Goal: Information Seeking & Learning: Learn about a topic

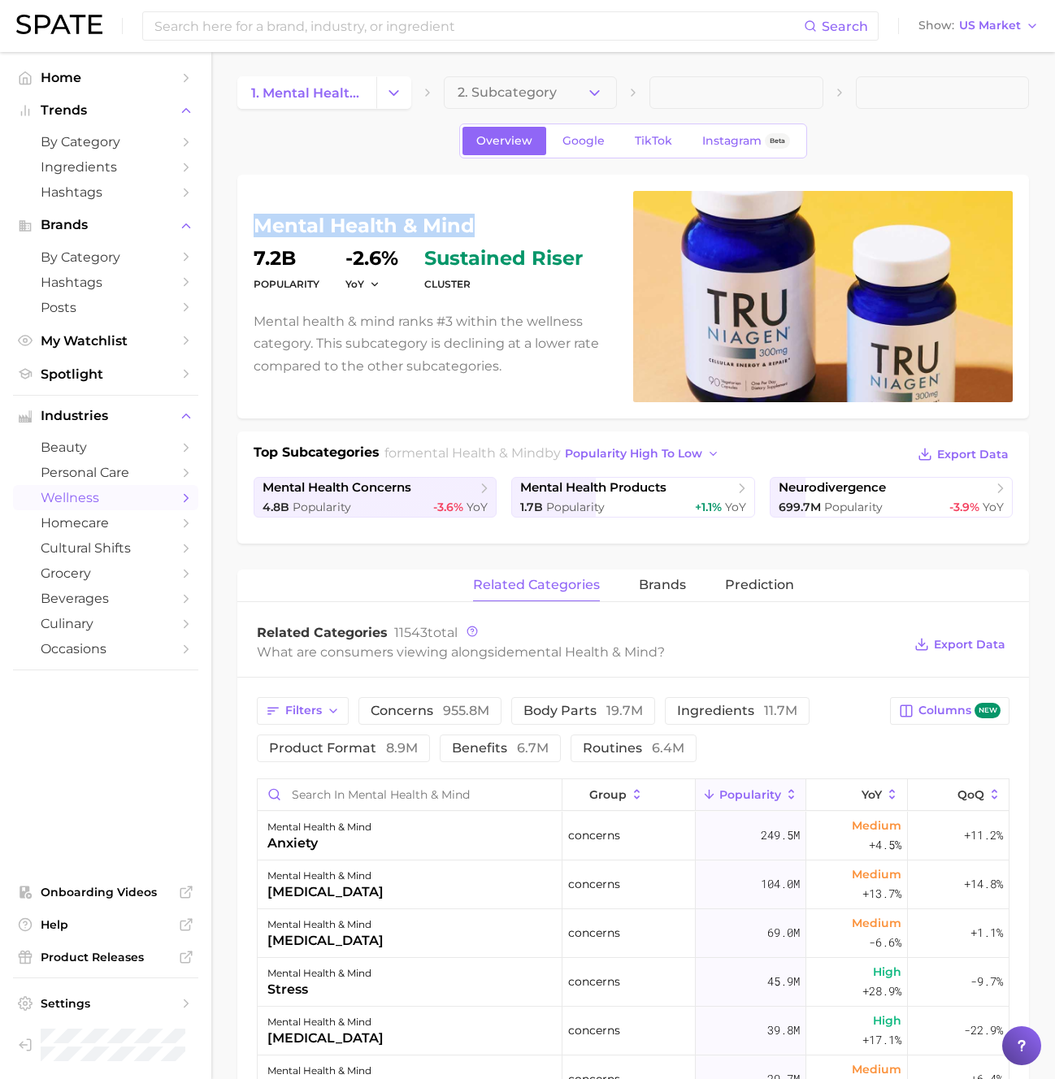
scroll to position [4, 0]
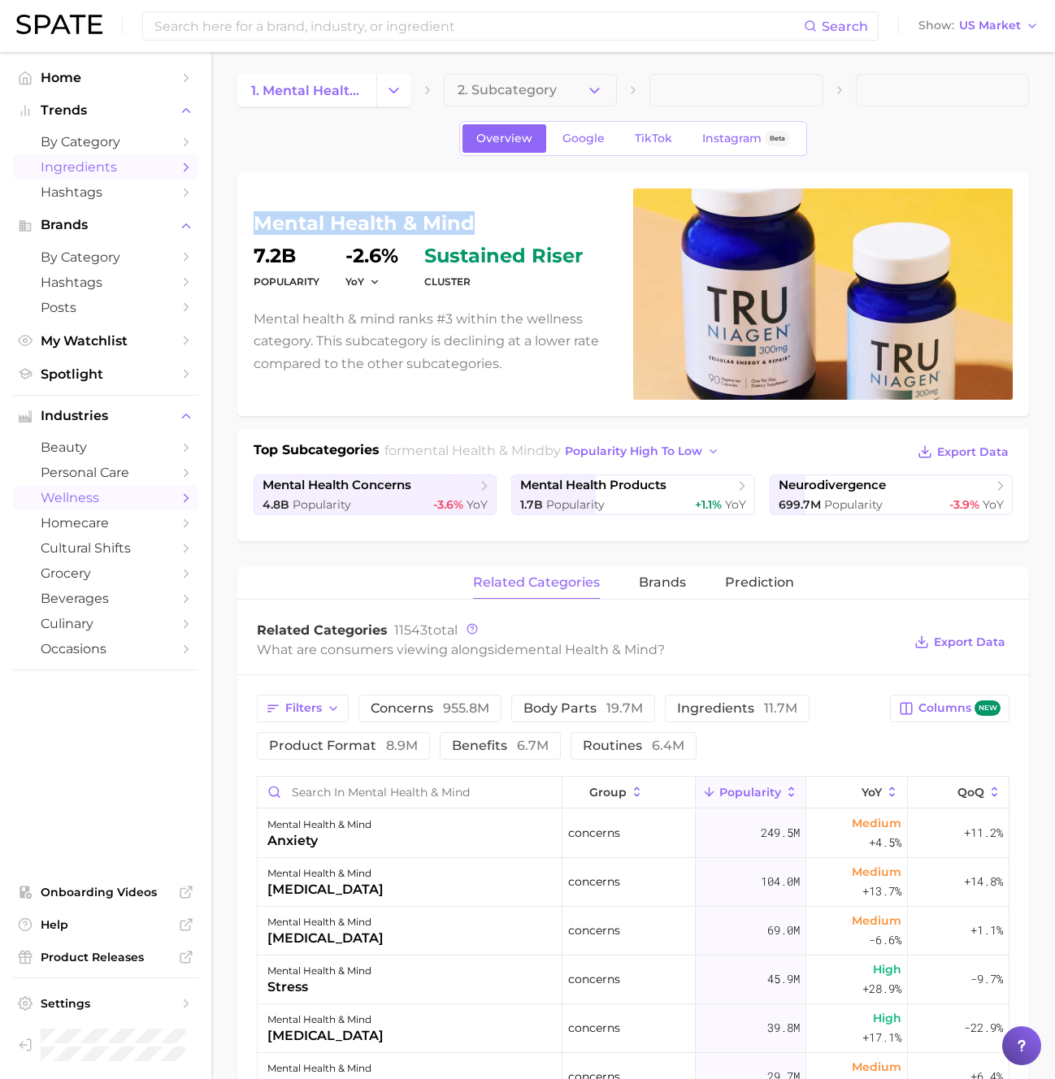
click at [88, 158] on link "Ingredients" at bounding box center [105, 166] width 185 height 25
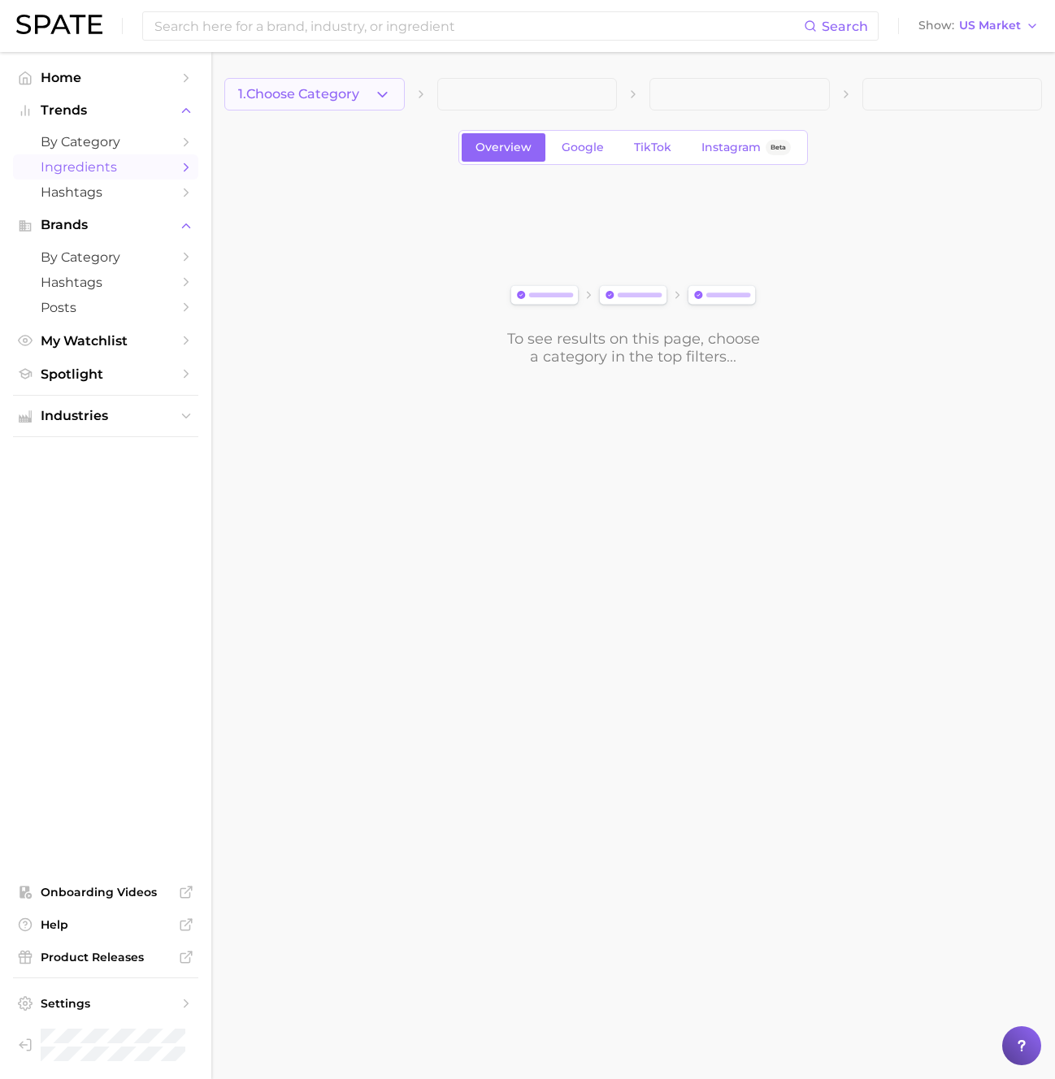
click at [298, 81] on button "1. Choose Category" at bounding box center [314, 94] width 180 height 33
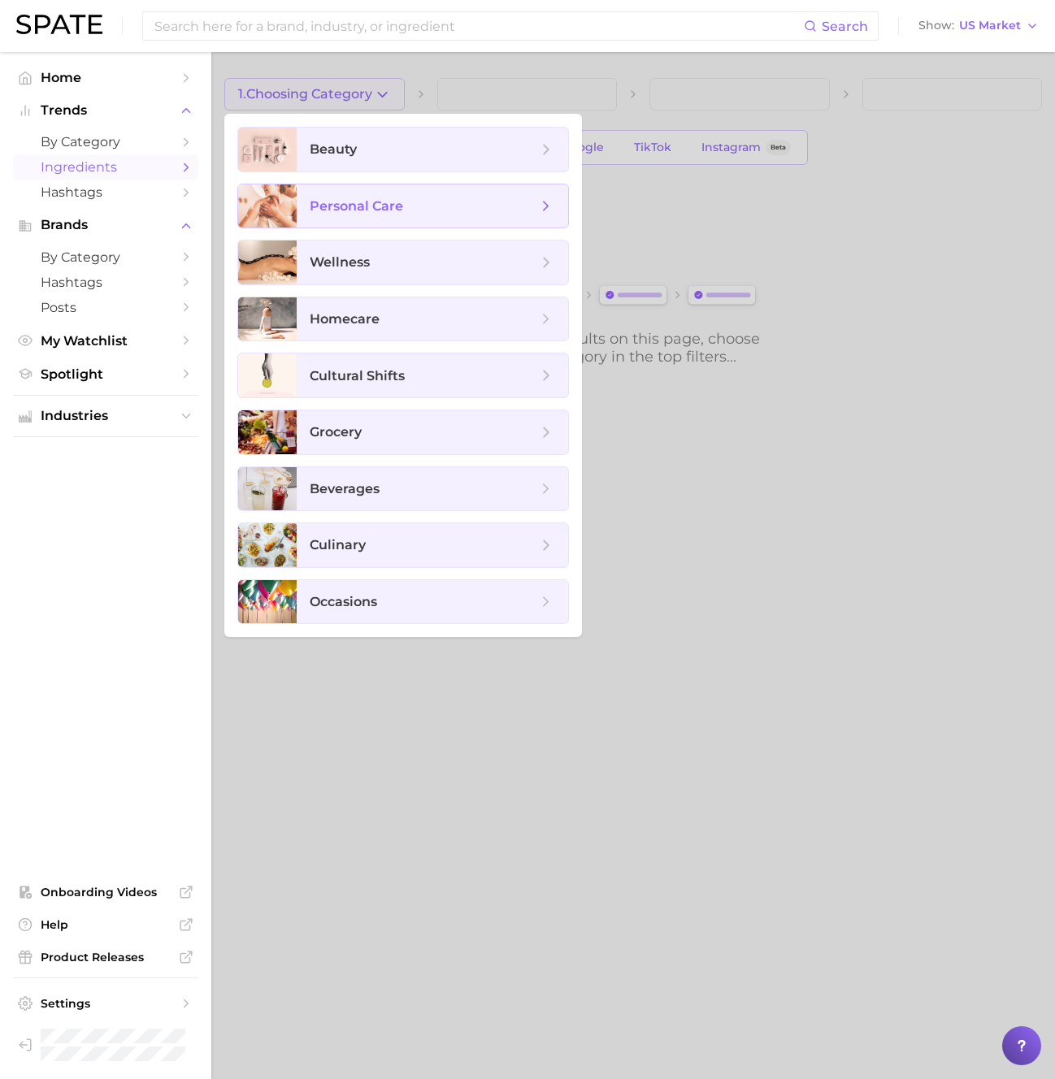
click at [322, 201] on span "personal care" at bounding box center [356, 205] width 93 height 15
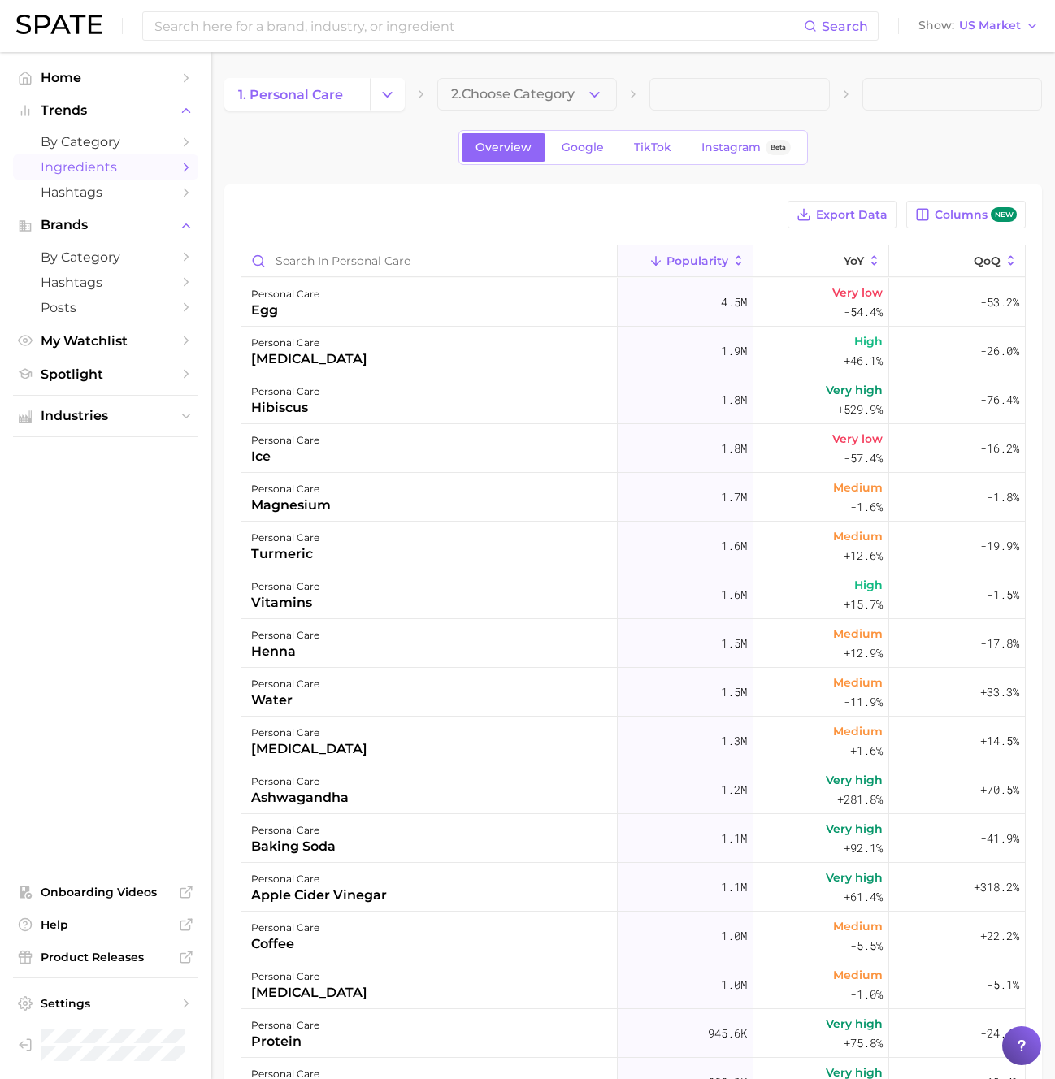
click at [479, 92] on span "2. Choose Category" at bounding box center [513, 94] width 124 height 15
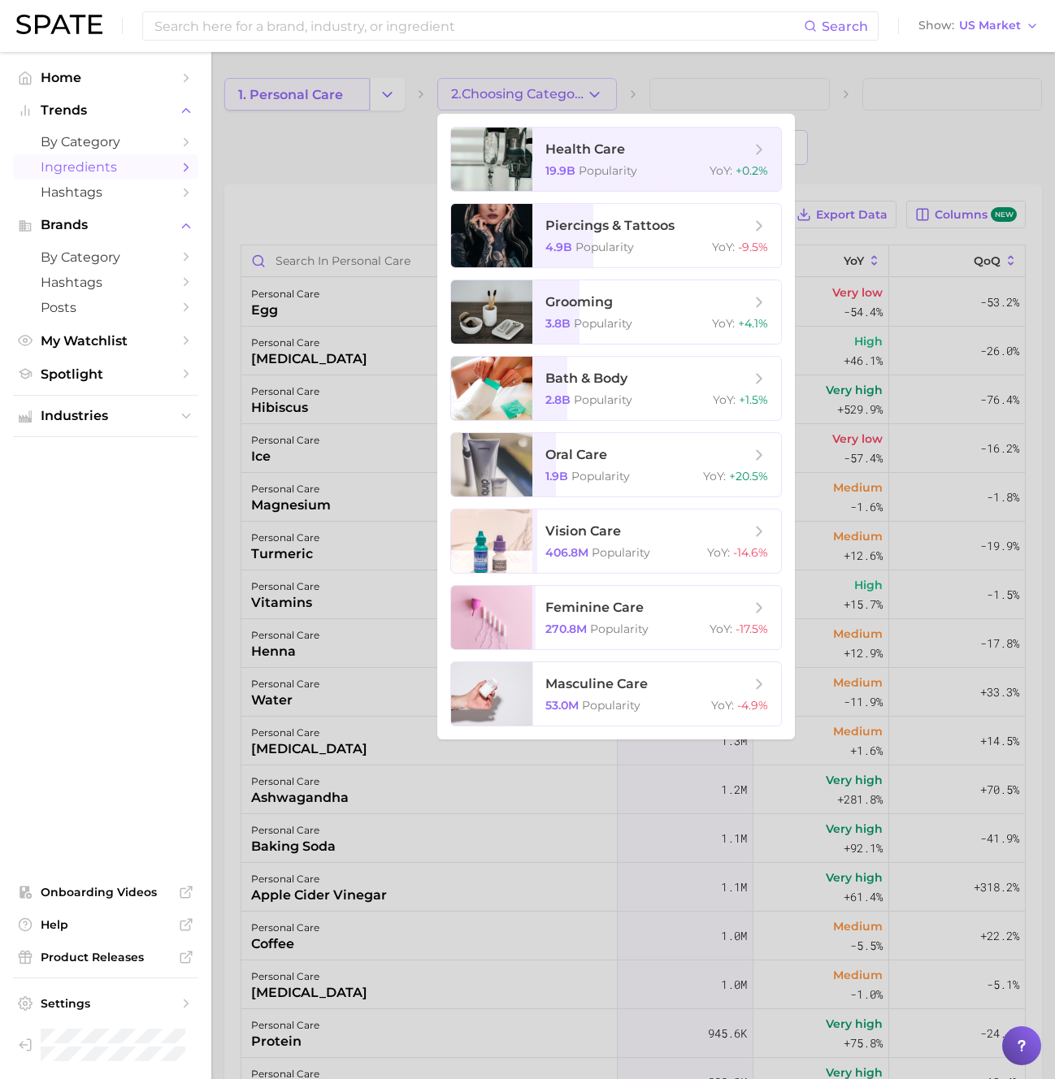
click at [326, 93] on div at bounding box center [527, 539] width 1055 height 1079
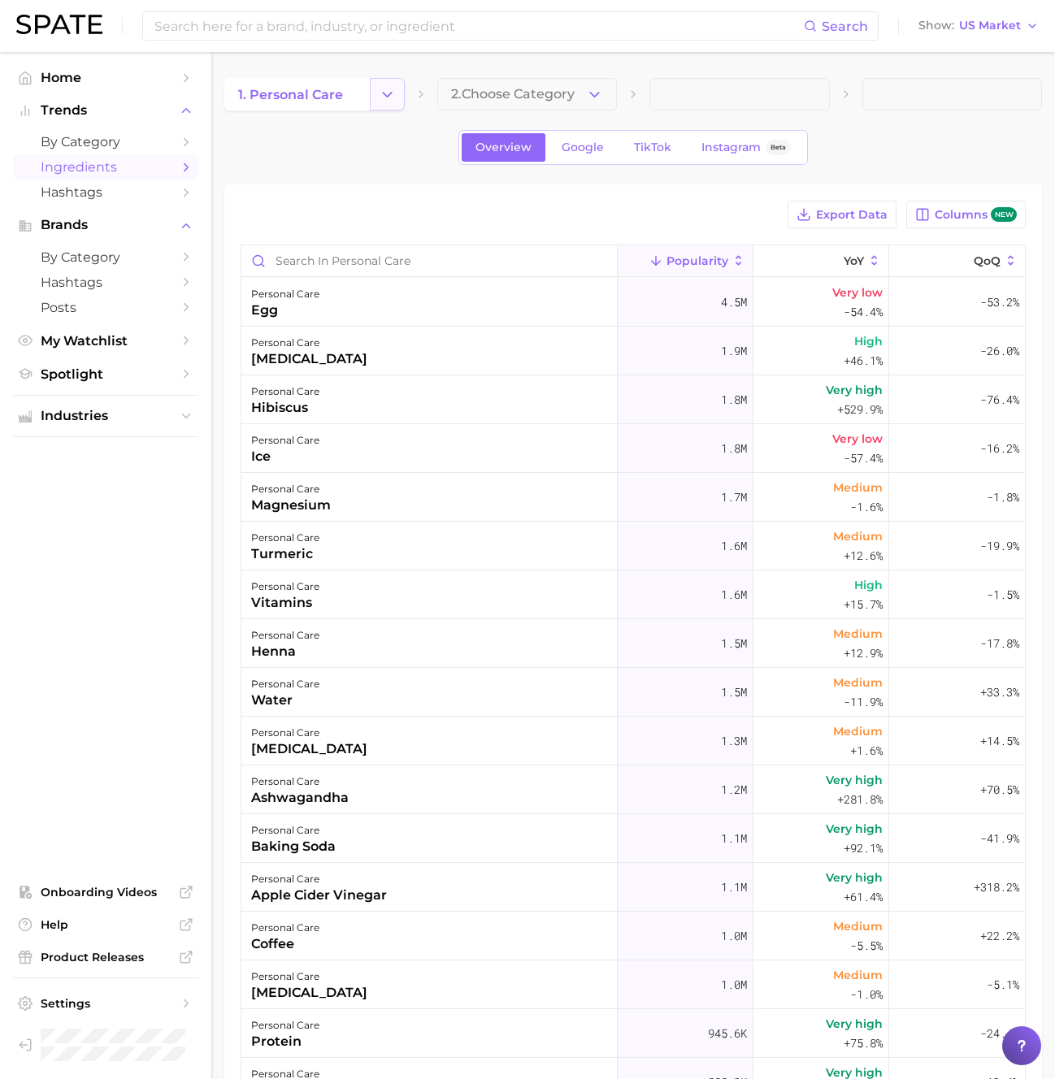
click at [379, 90] on icon "Change Category" at bounding box center [387, 94] width 17 height 17
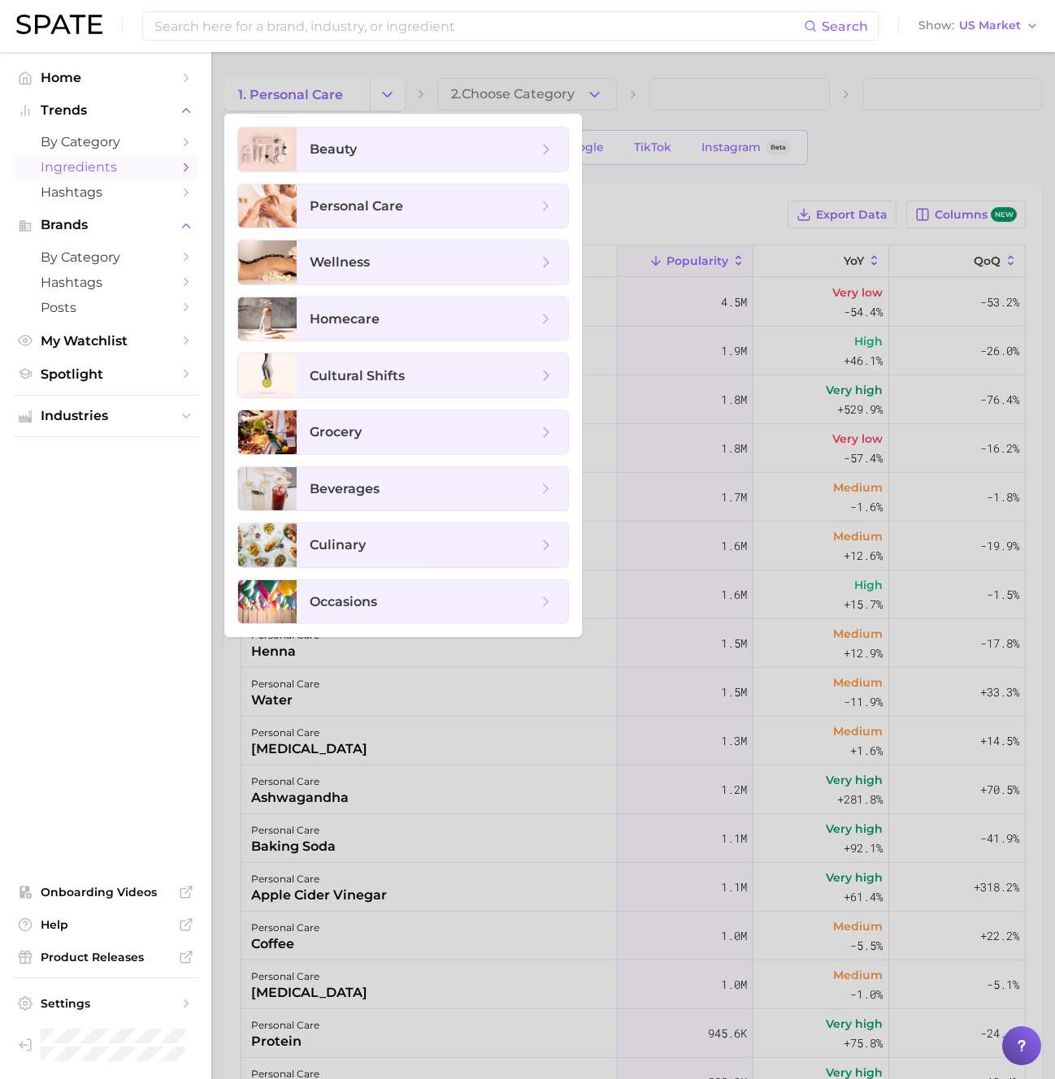
click at [391, 237] on ul "beauty personal care wellness homecare cultural shifts grocery beverages culina…" at bounding box center [403, 375] width 358 height 523
click at [393, 246] on span "wellness" at bounding box center [432, 263] width 271 height 44
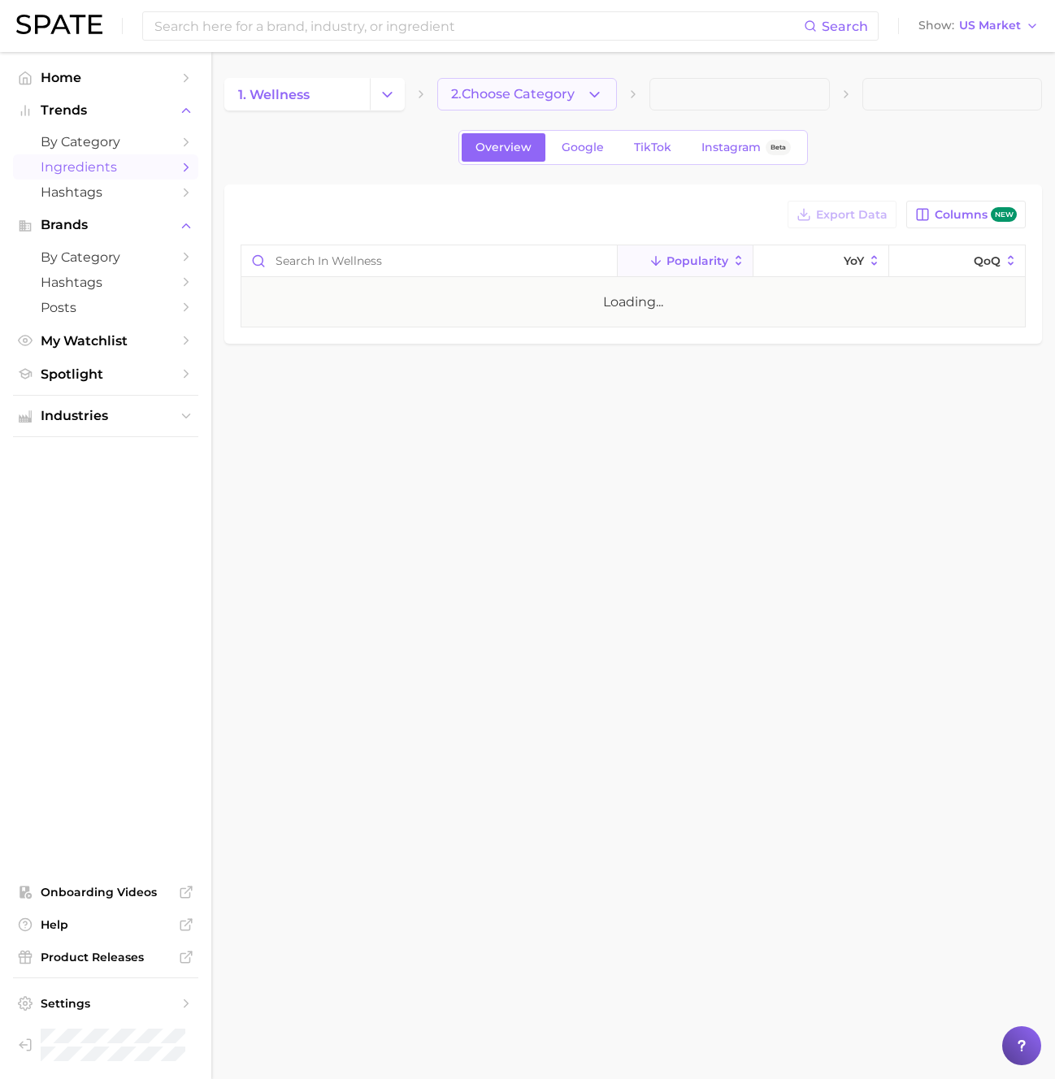
click at [566, 89] on span "2. Choose Category" at bounding box center [513, 94] width 124 height 15
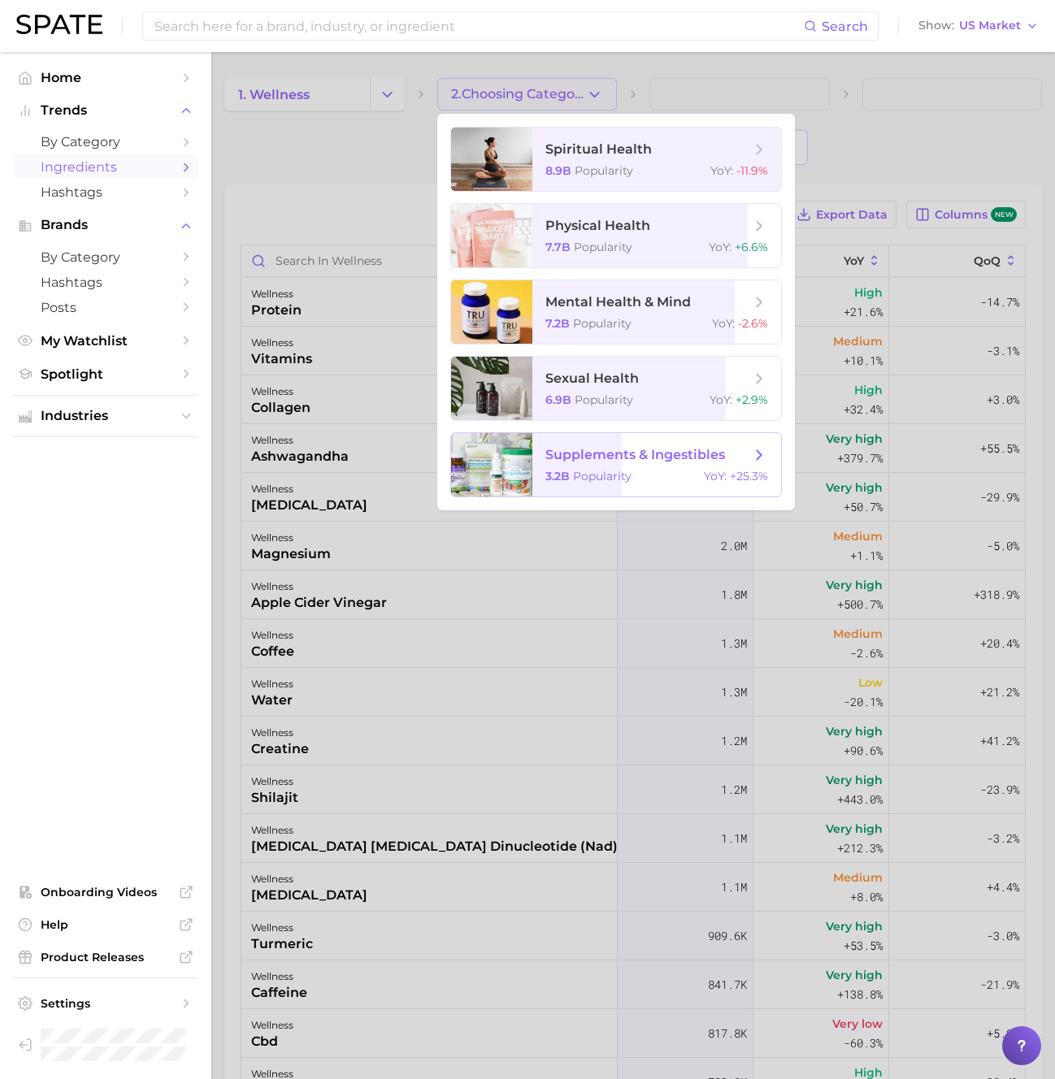
click at [622, 475] on span "Popularity" at bounding box center [602, 476] width 59 height 15
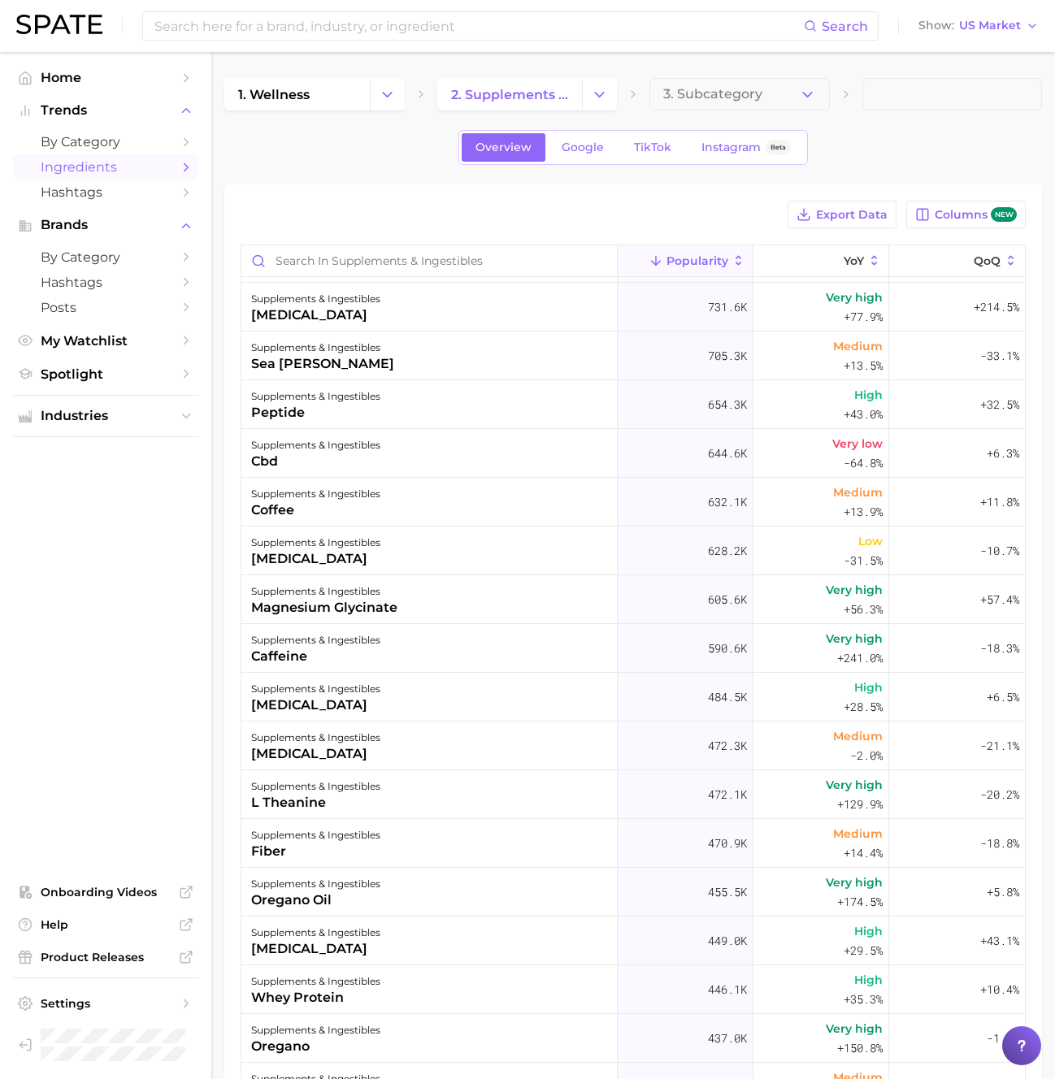
scroll to position [577, 0]
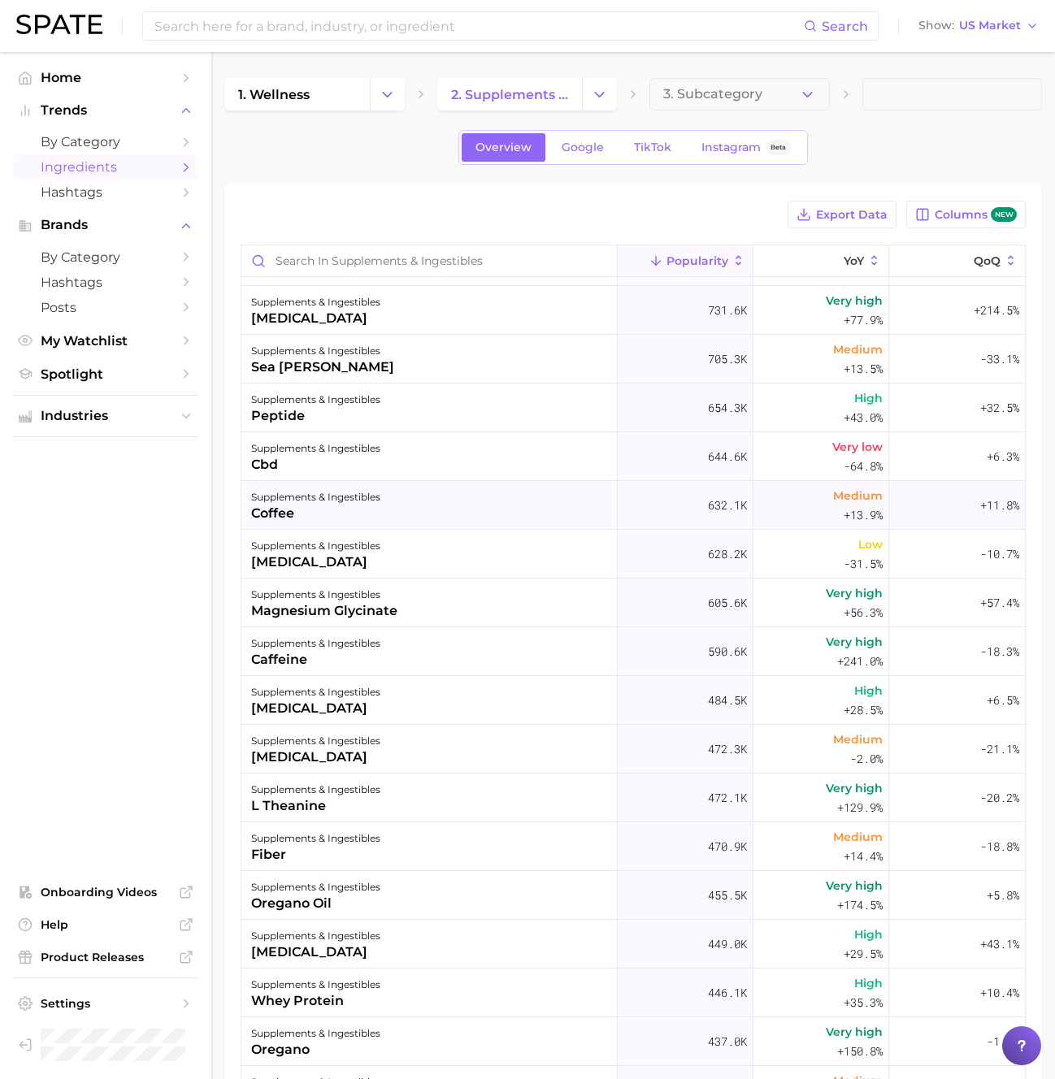
click at [429, 515] on div "supplements & ingestibles coffee" at bounding box center [429, 505] width 376 height 49
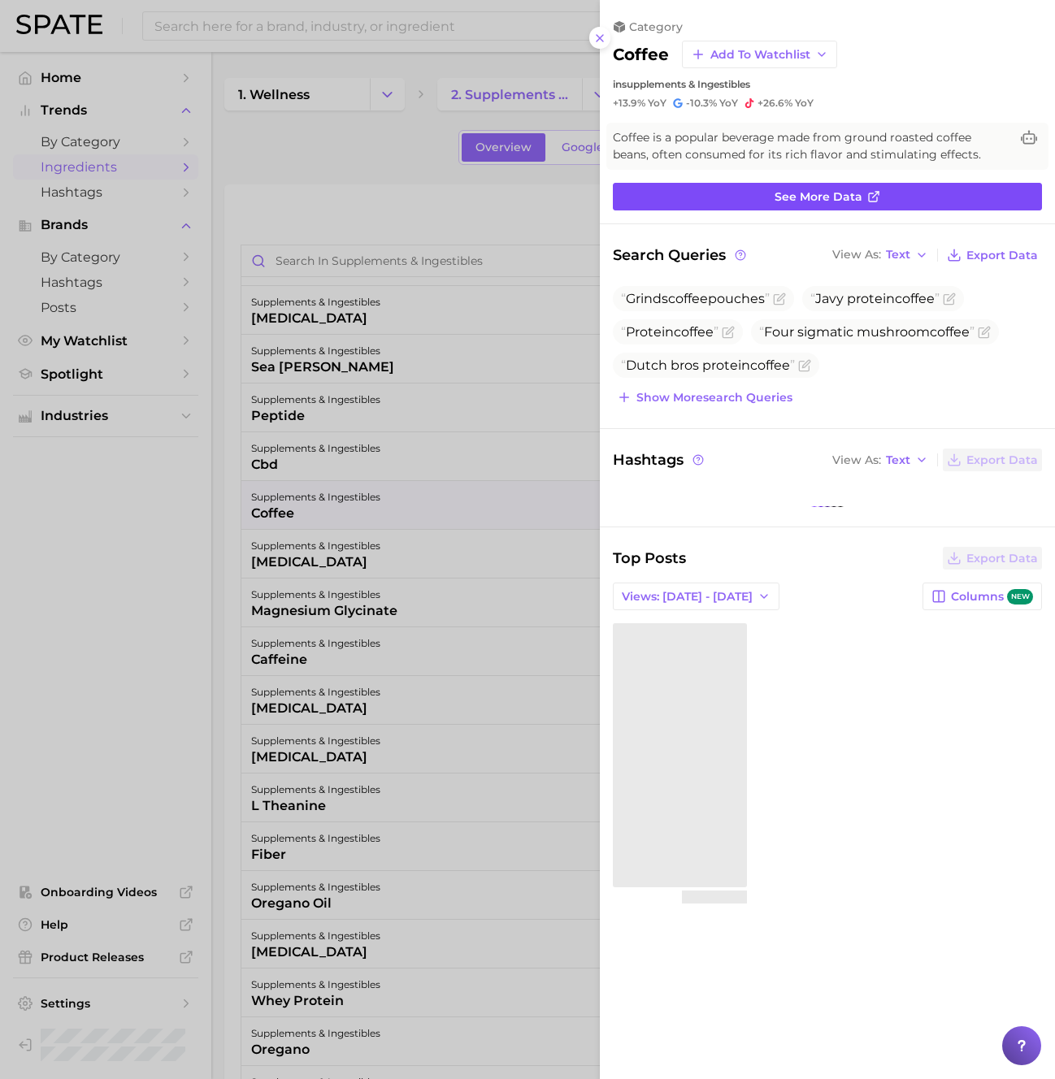
click at [775, 197] on span "See more data" at bounding box center [818, 197] width 88 height 14
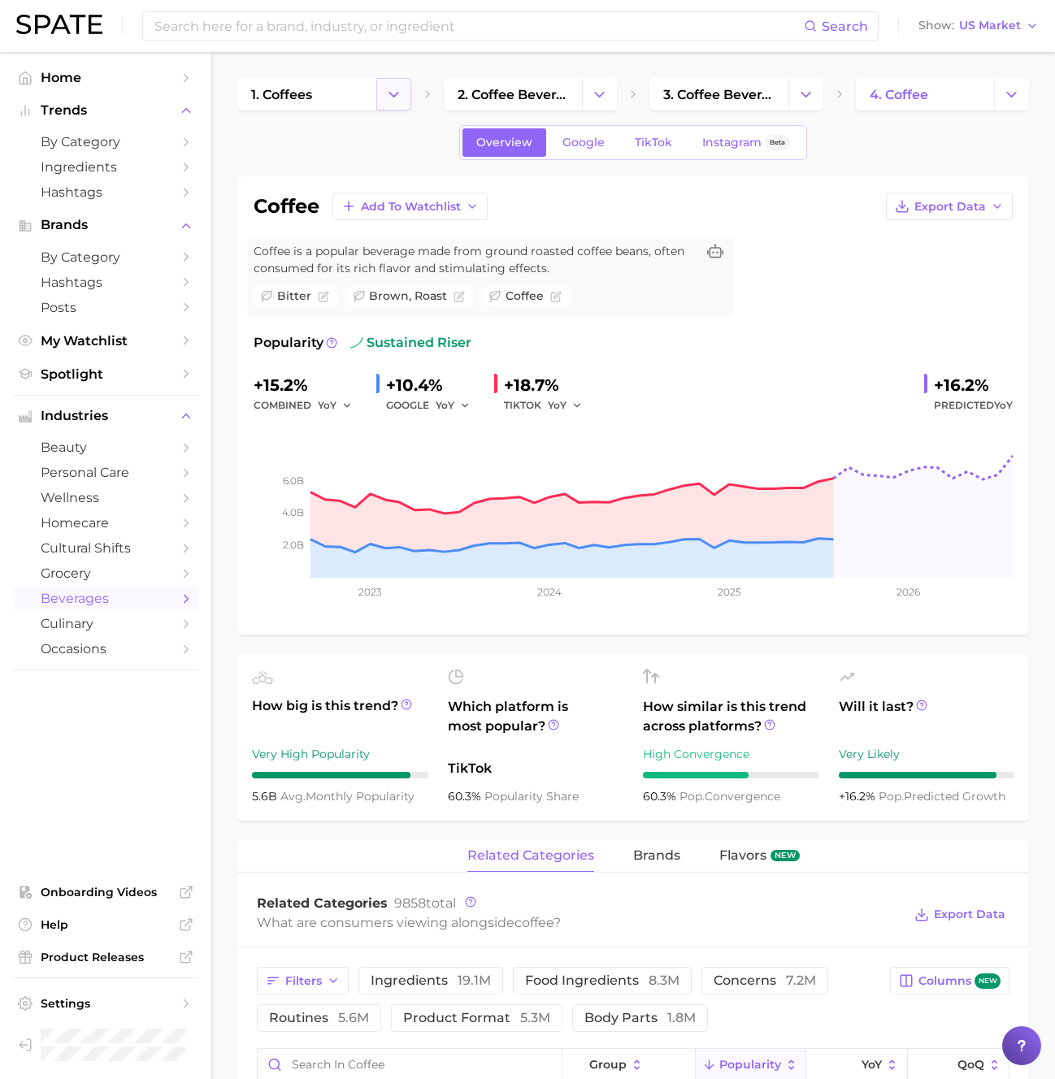
click at [382, 92] on button "Change Category" at bounding box center [393, 94] width 35 height 33
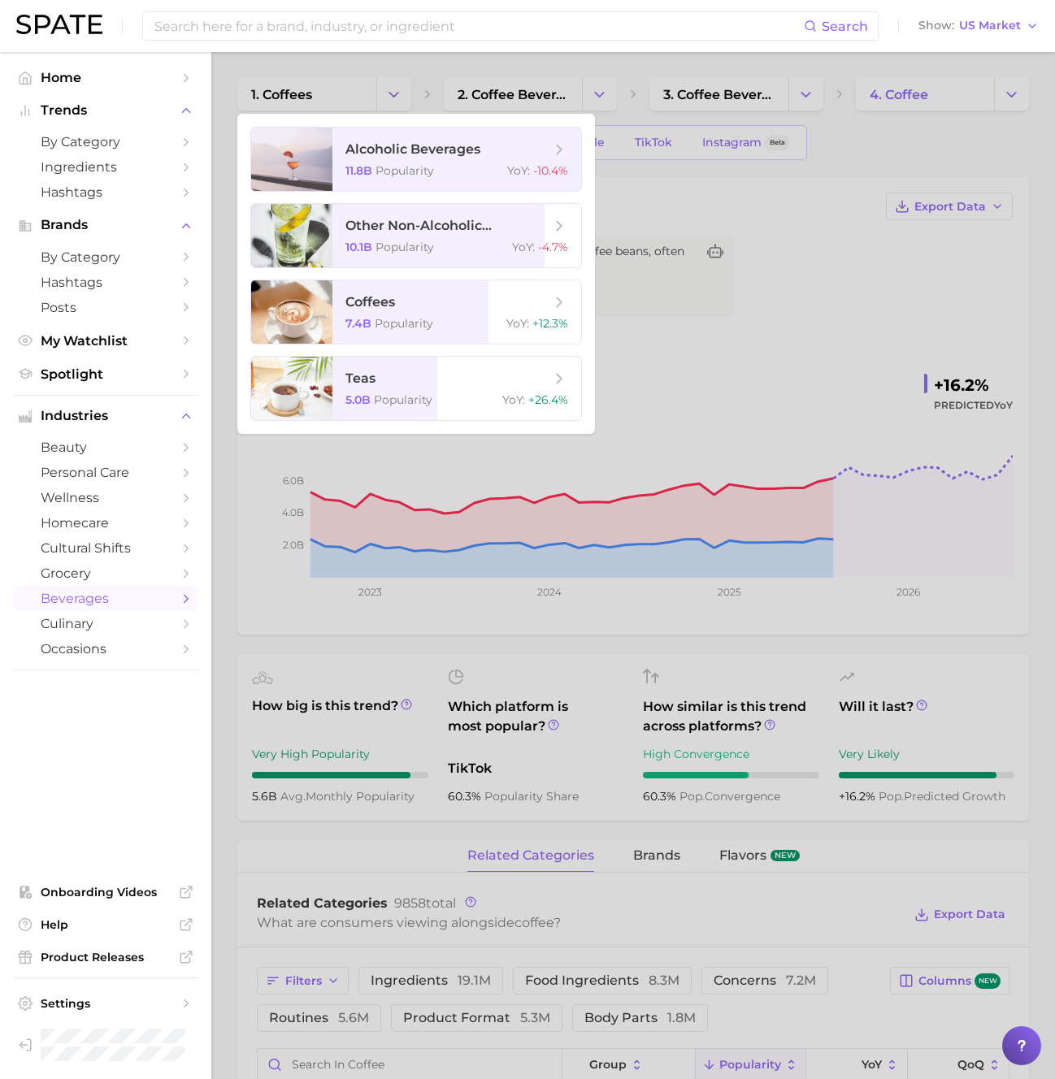
click at [382, 92] on div at bounding box center [527, 539] width 1055 height 1079
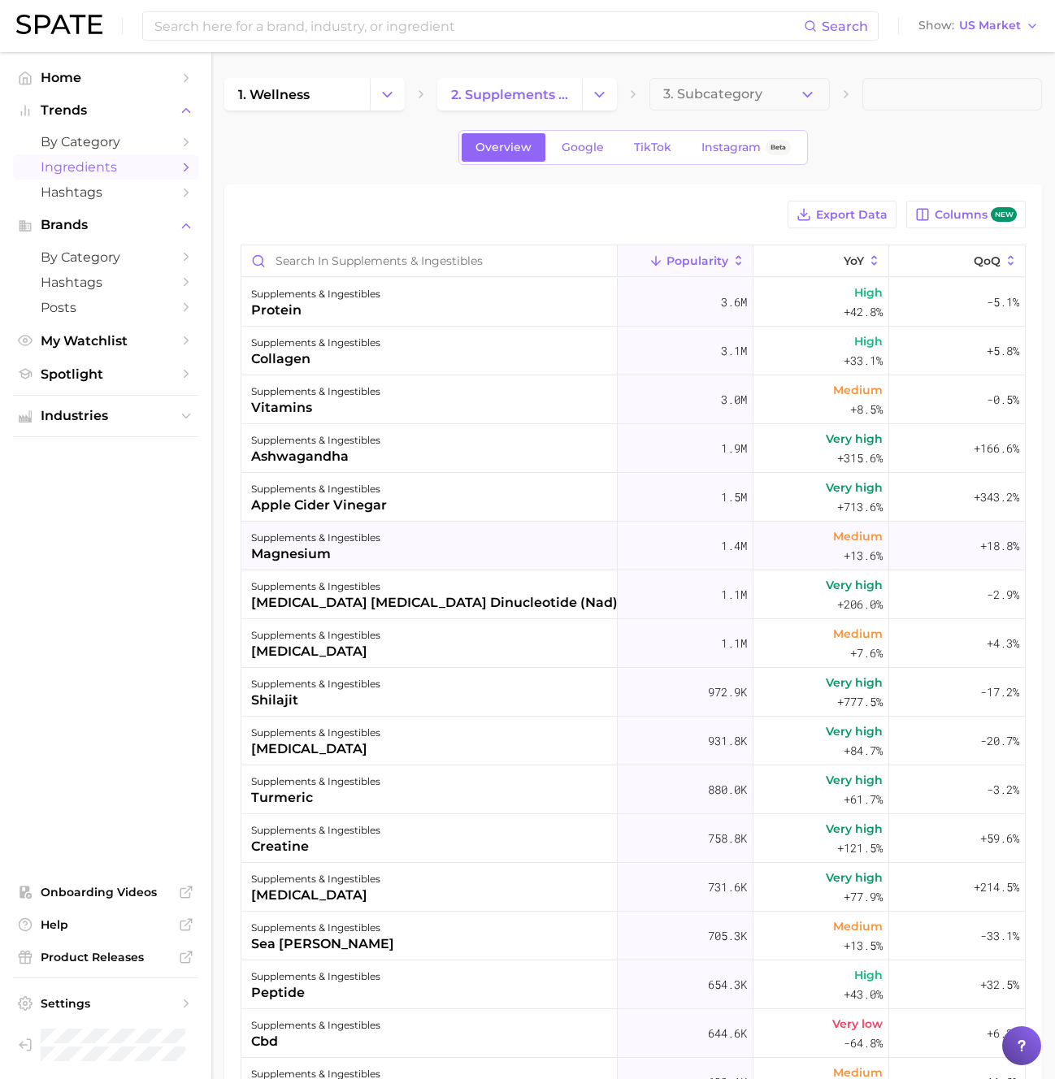
click at [388, 540] on div "supplements & ingestibles magnesium" at bounding box center [429, 546] width 376 height 49
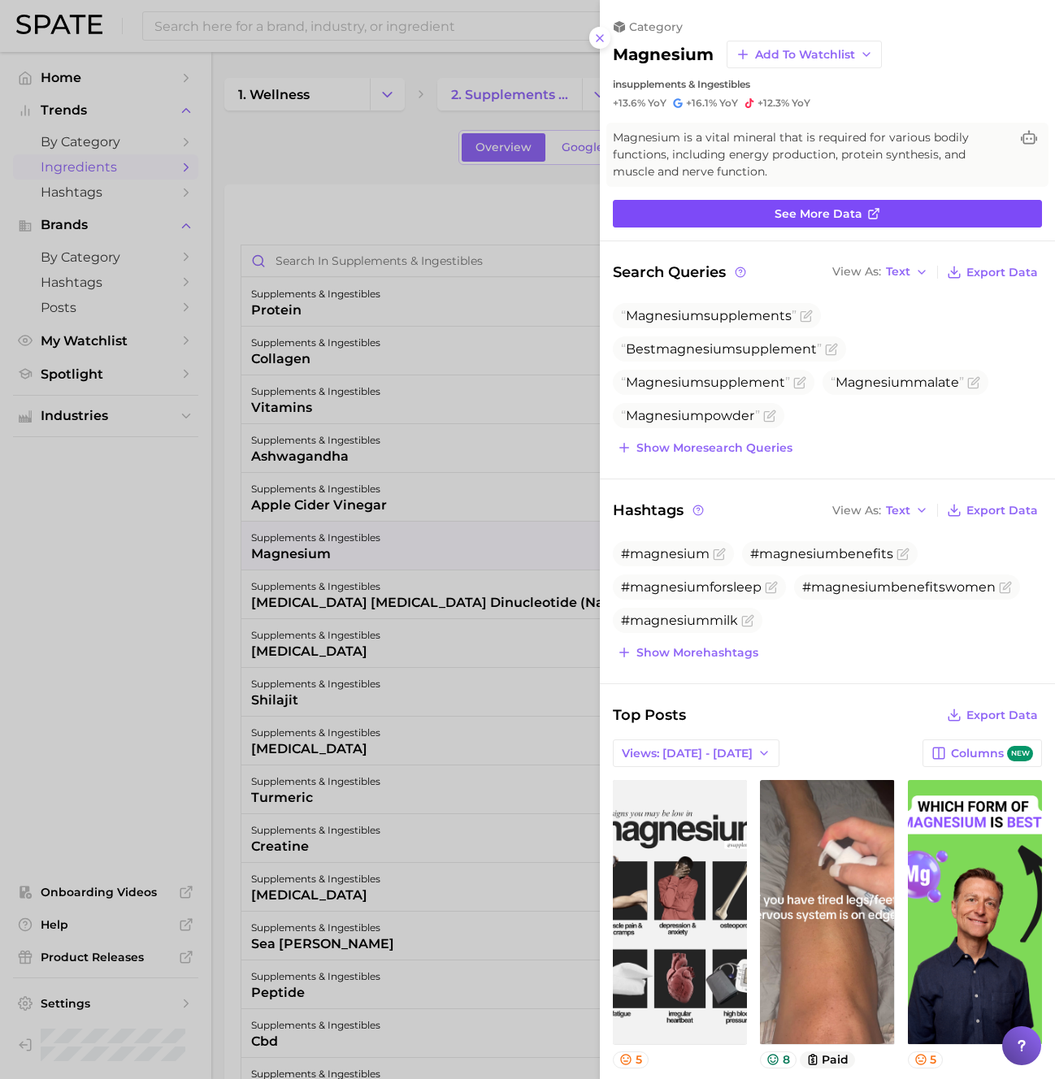
click at [759, 212] on link "See more data" at bounding box center [827, 214] width 429 height 28
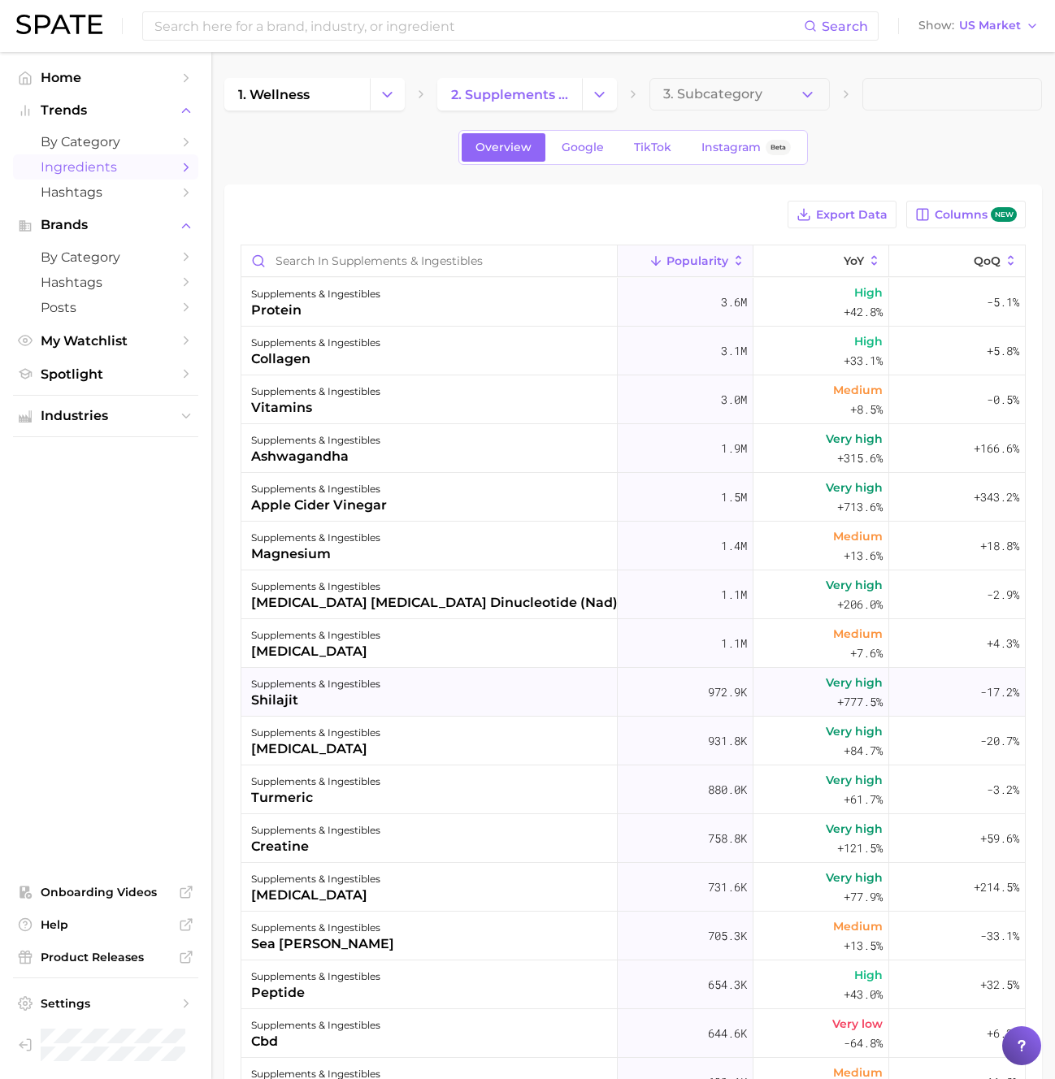
click at [404, 691] on div "supplements & ingestibles shilajit" at bounding box center [429, 692] width 376 height 49
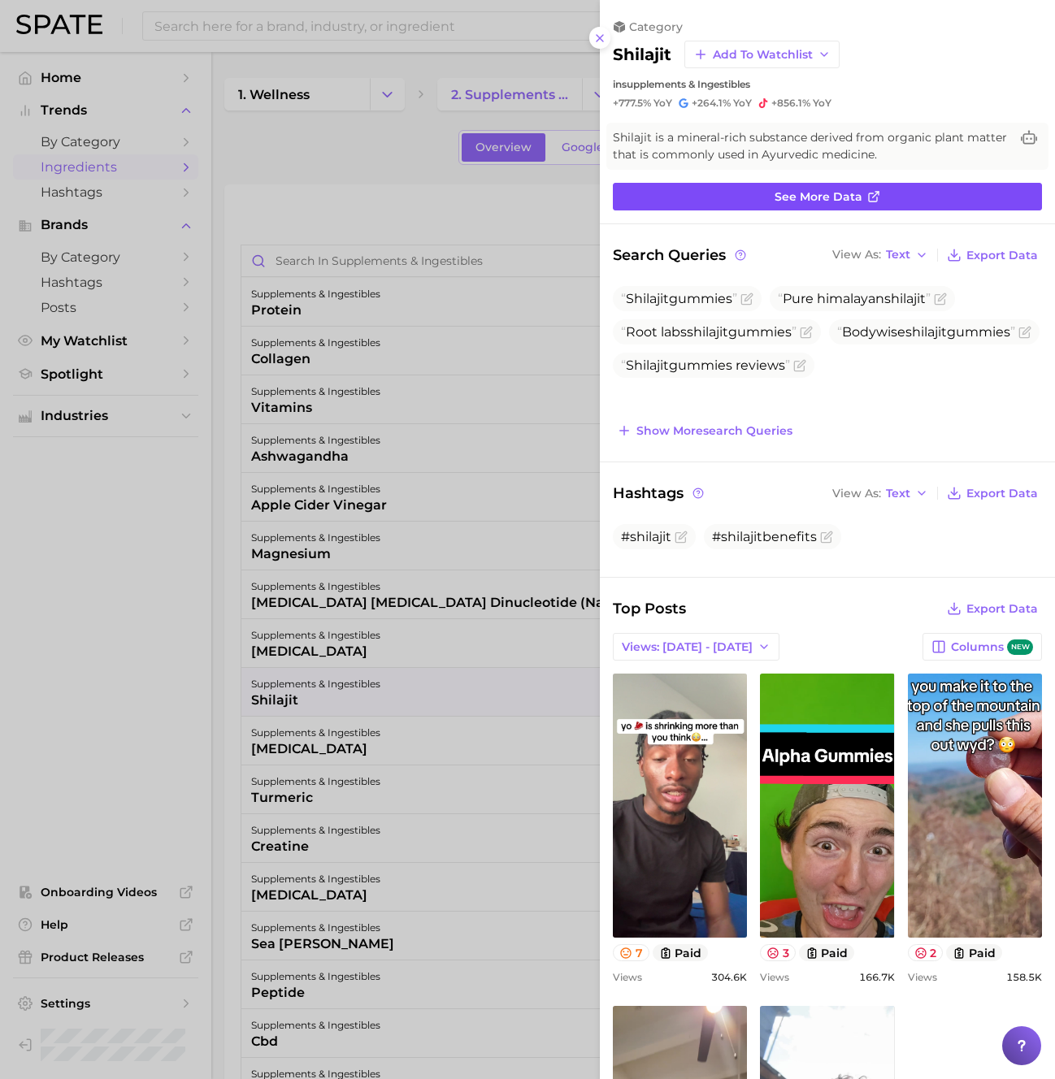
click at [818, 198] on span "See more data" at bounding box center [818, 197] width 88 height 14
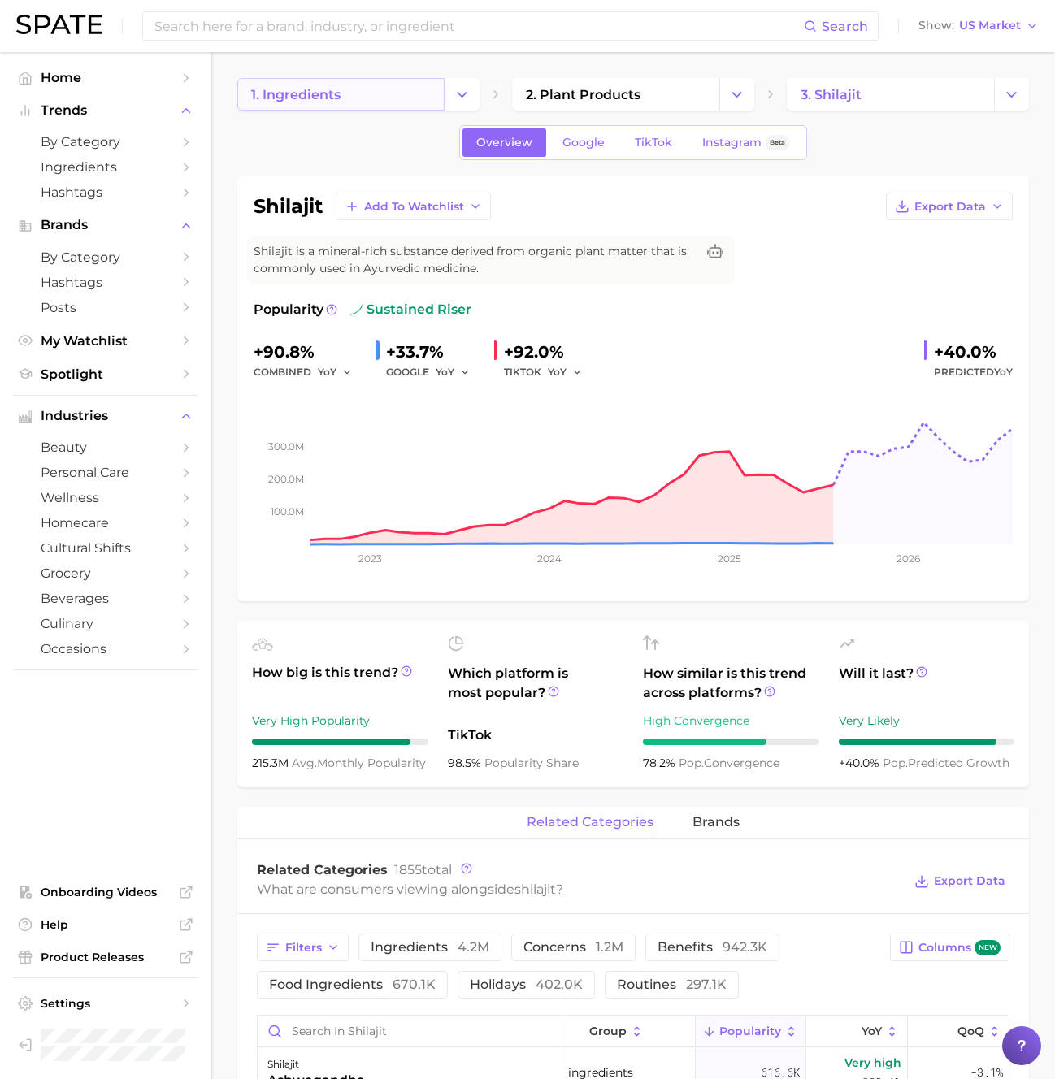
click at [358, 93] on link "1. ingredients" at bounding box center [340, 94] width 207 height 33
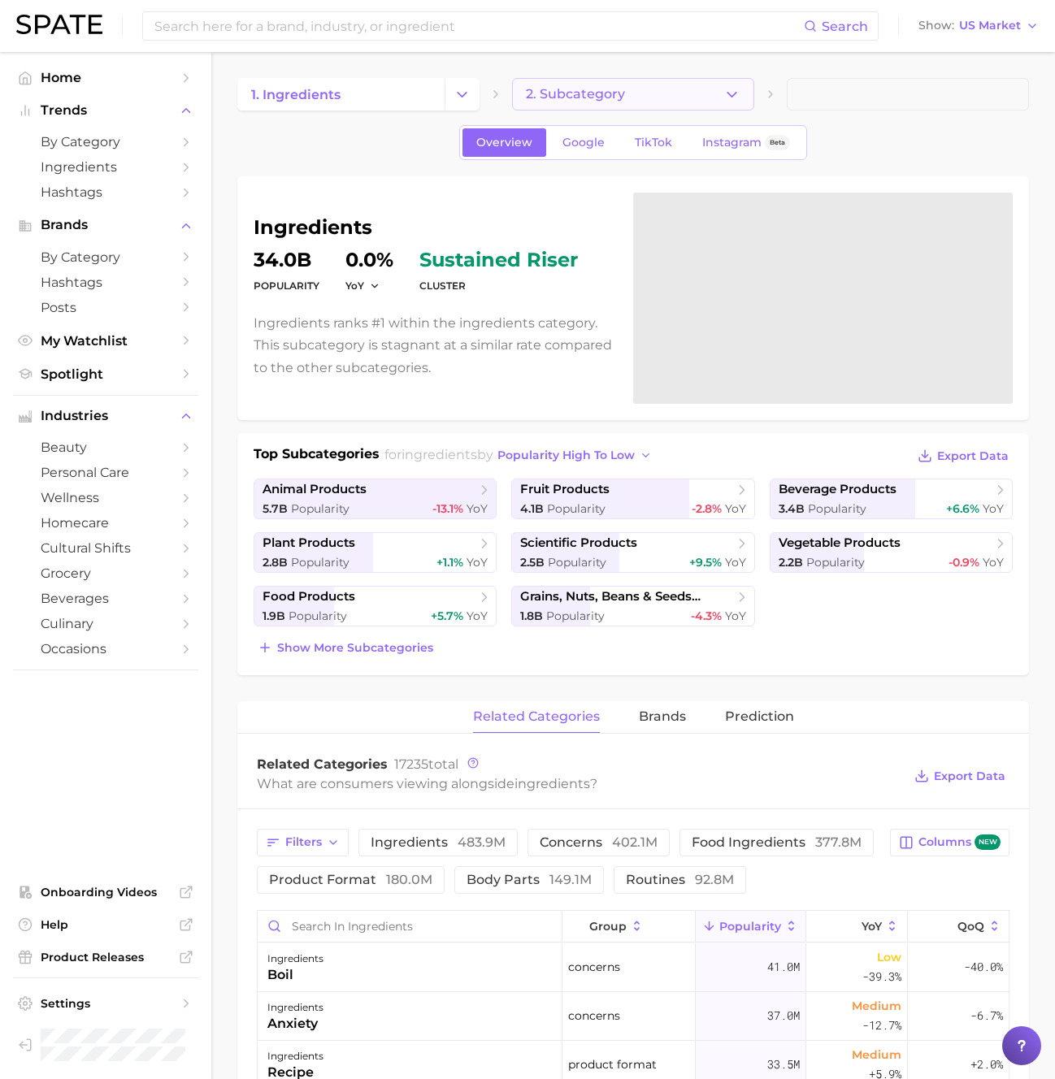
click at [604, 99] on span "2. Subcategory" at bounding box center [575, 94] width 99 height 15
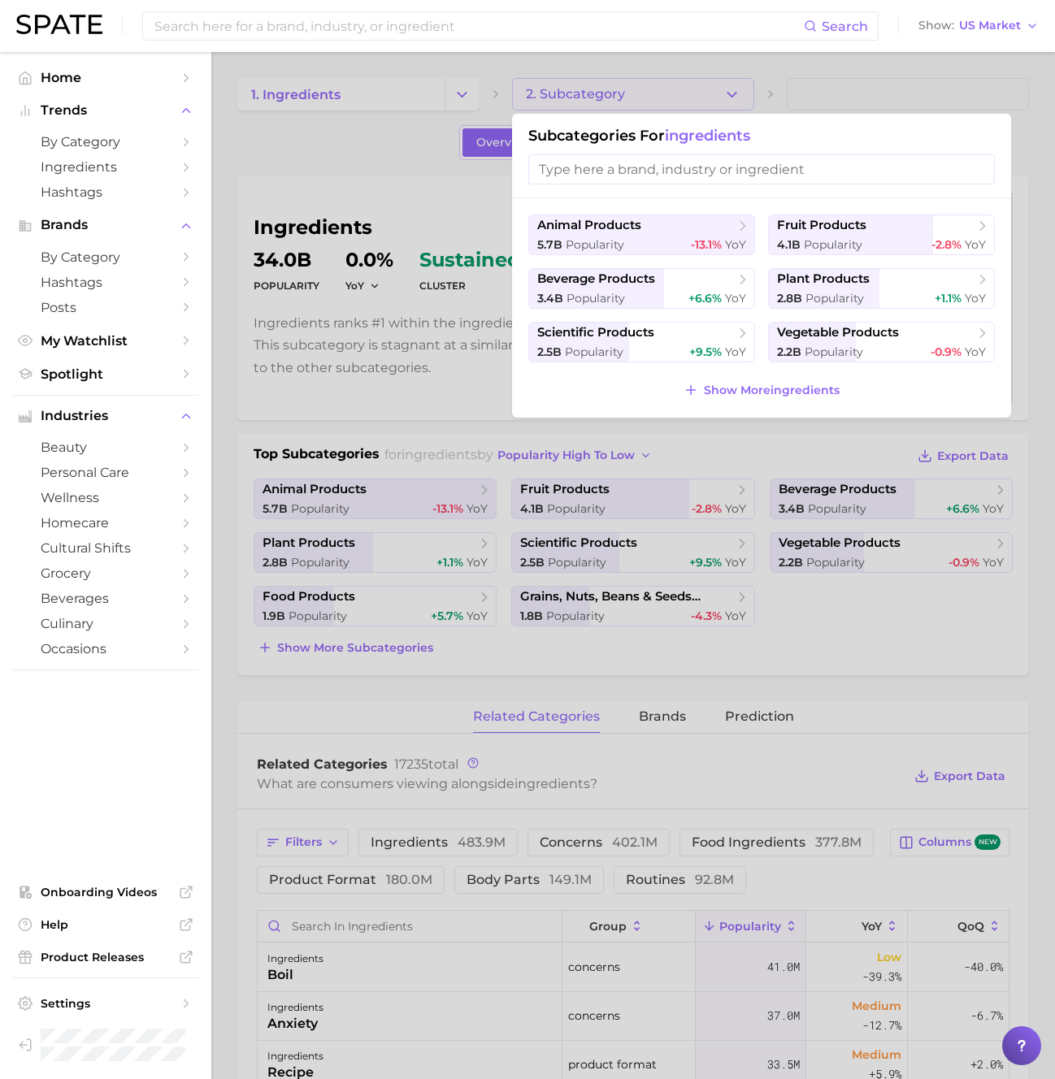
click at [604, 99] on div at bounding box center [527, 539] width 1055 height 1079
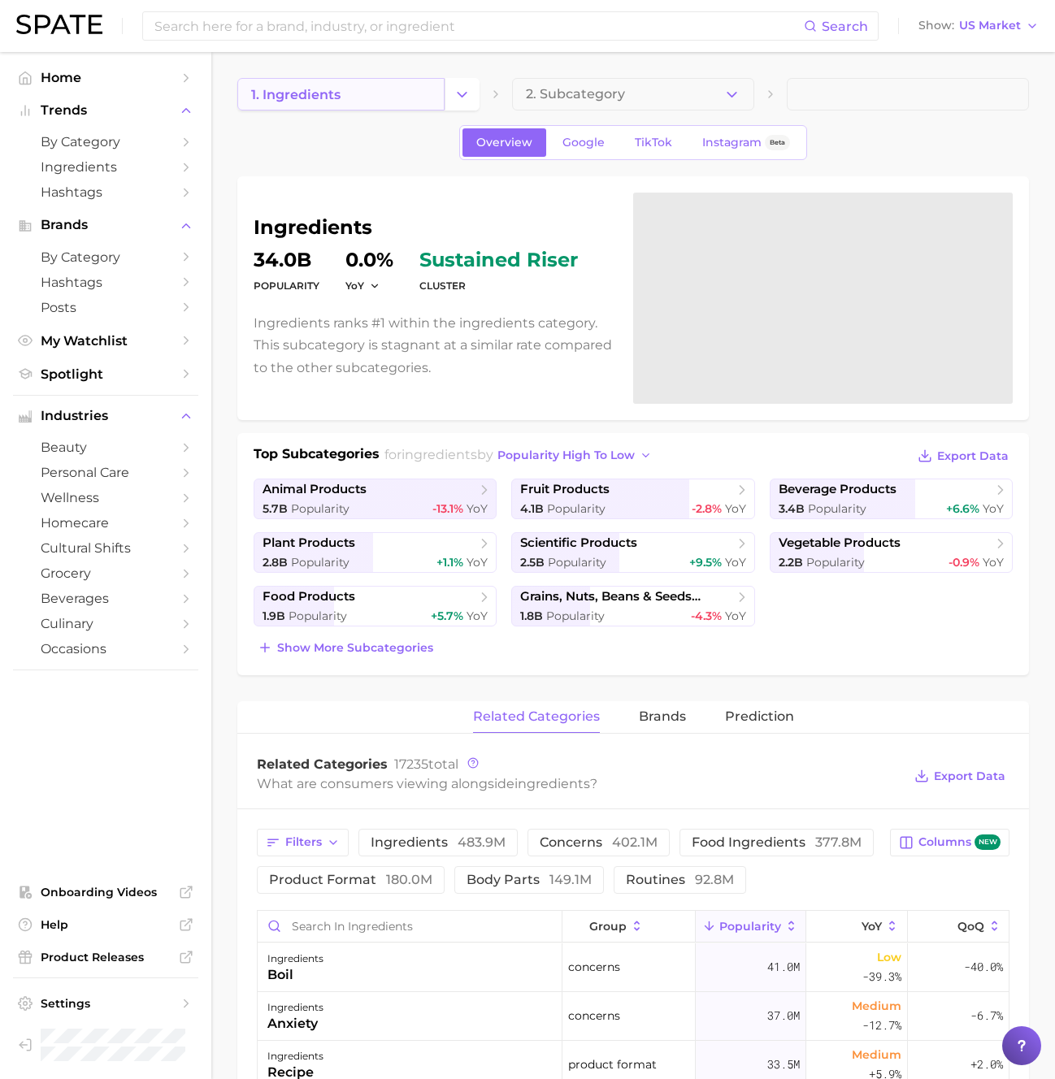
click at [417, 101] on link "1. ingredients" at bounding box center [340, 94] width 207 height 33
